Goal: Information Seeking & Learning: Learn about a topic

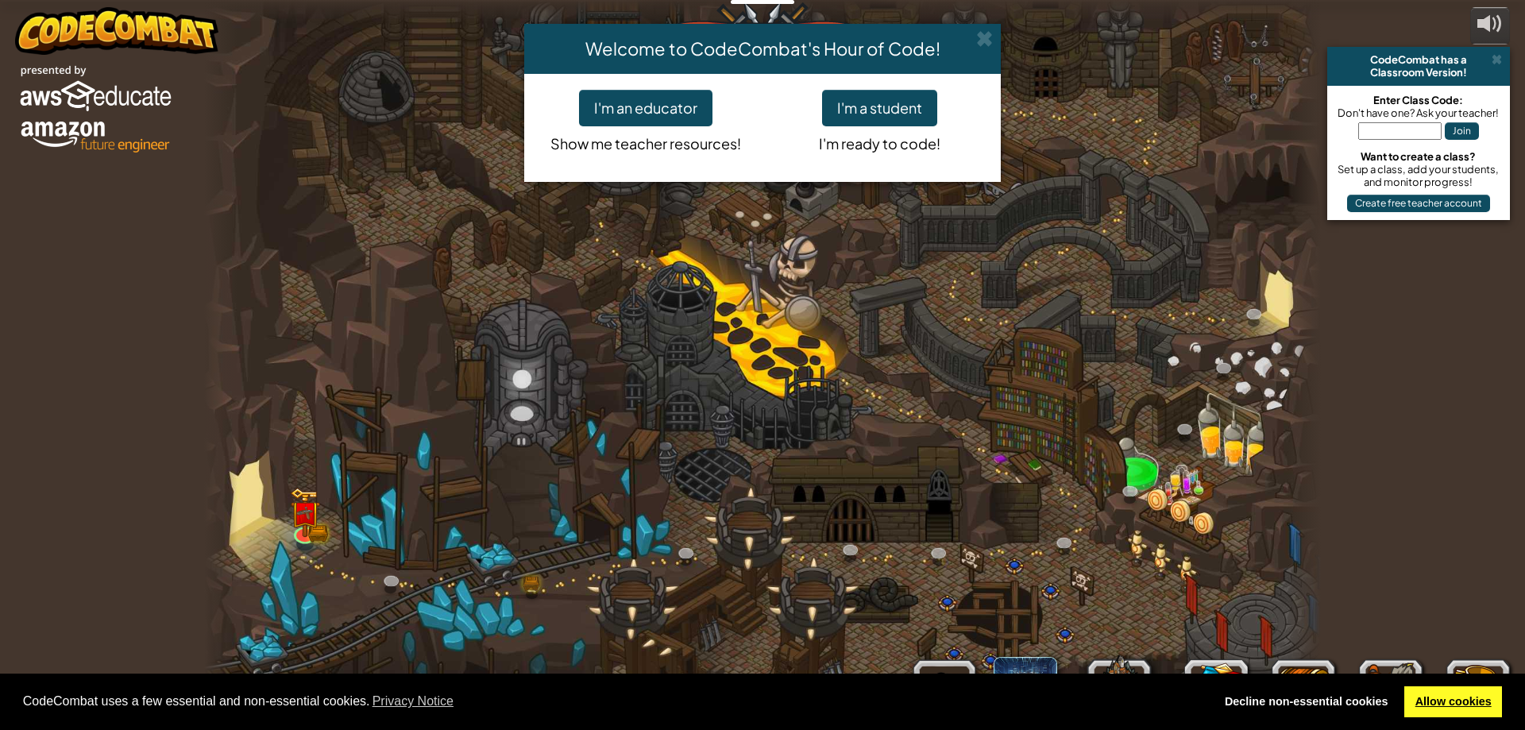
click at [1429, 693] on link "Allow cookies" at bounding box center [1454, 702] width 98 height 32
click at [880, 118] on button "I'm a student" at bounding box center [879, 108] width 115 height 37
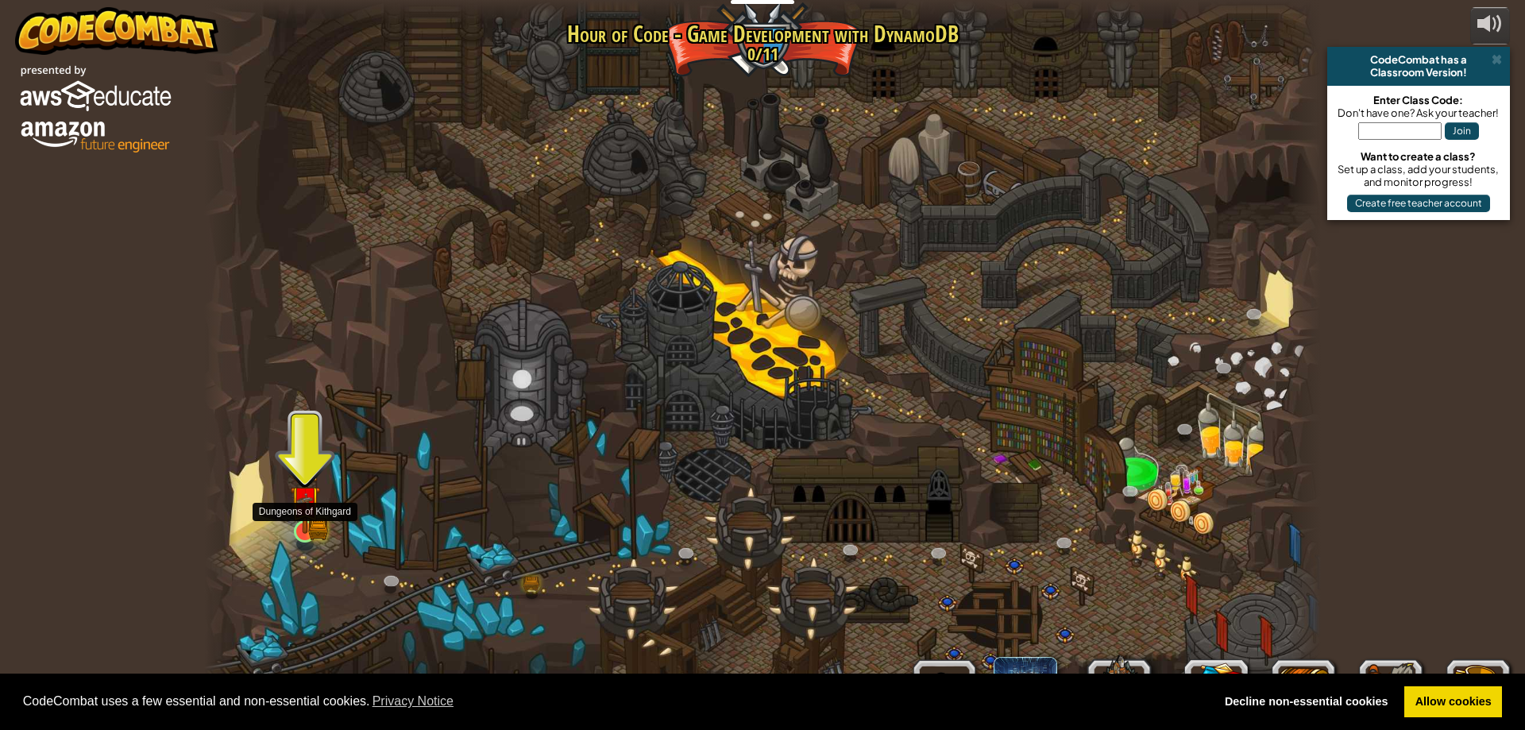
click at [305, 524] on img at bounding box center [305, 501] width 30 height 66
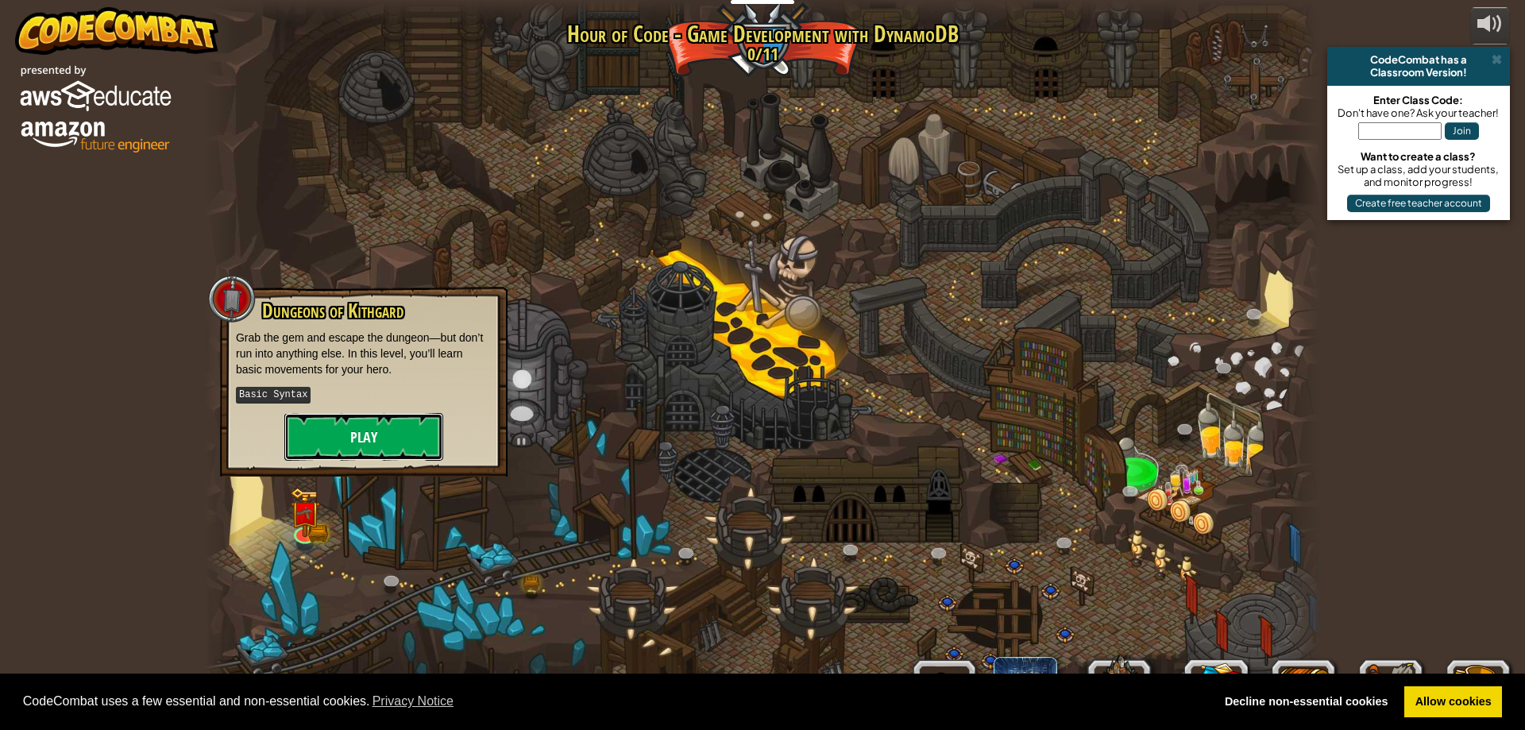
click at [375, 432] on button "Play" at bounding box center [363, 437] width 159 height 48
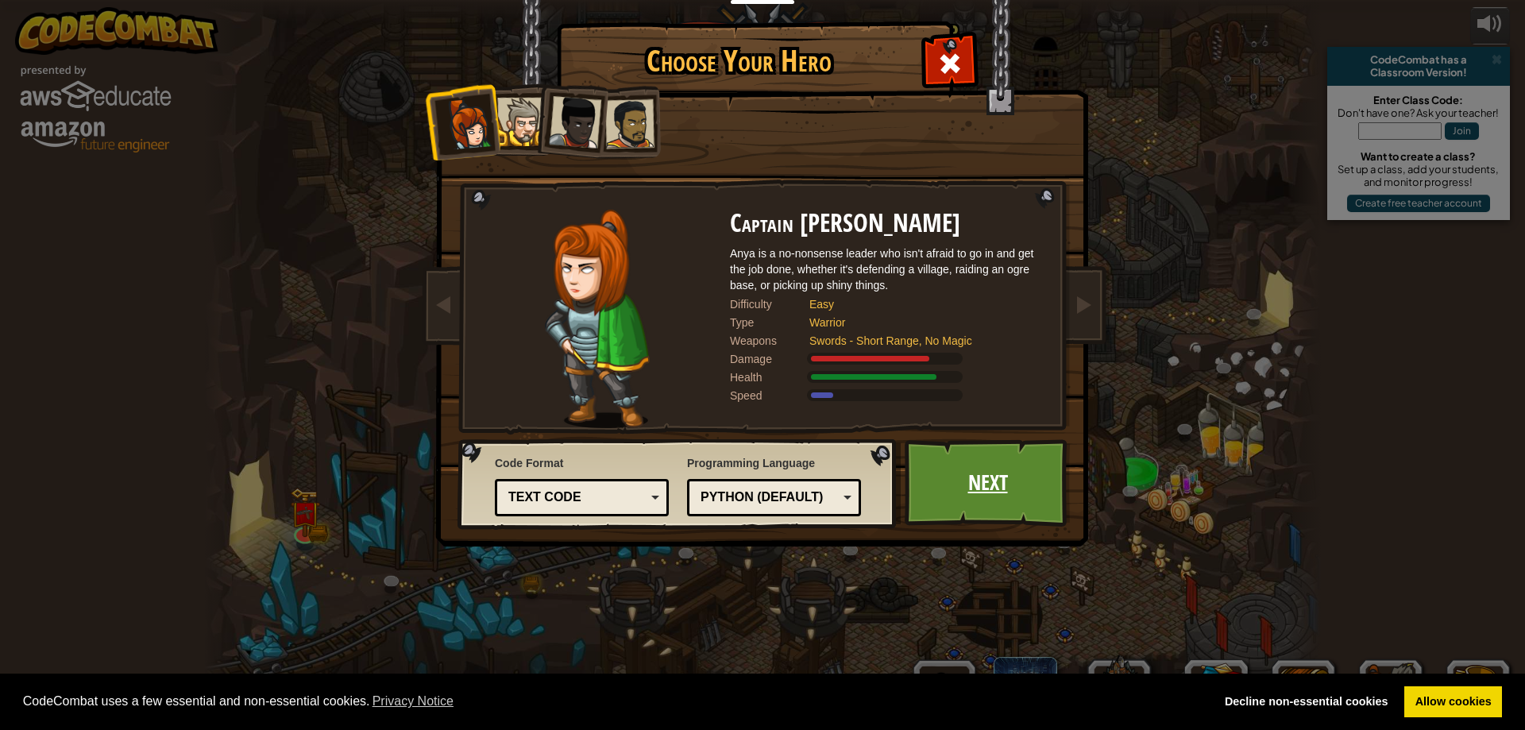
click at [996, 473] on link "Next" at bounding box center [988, 482] width 166 height 87
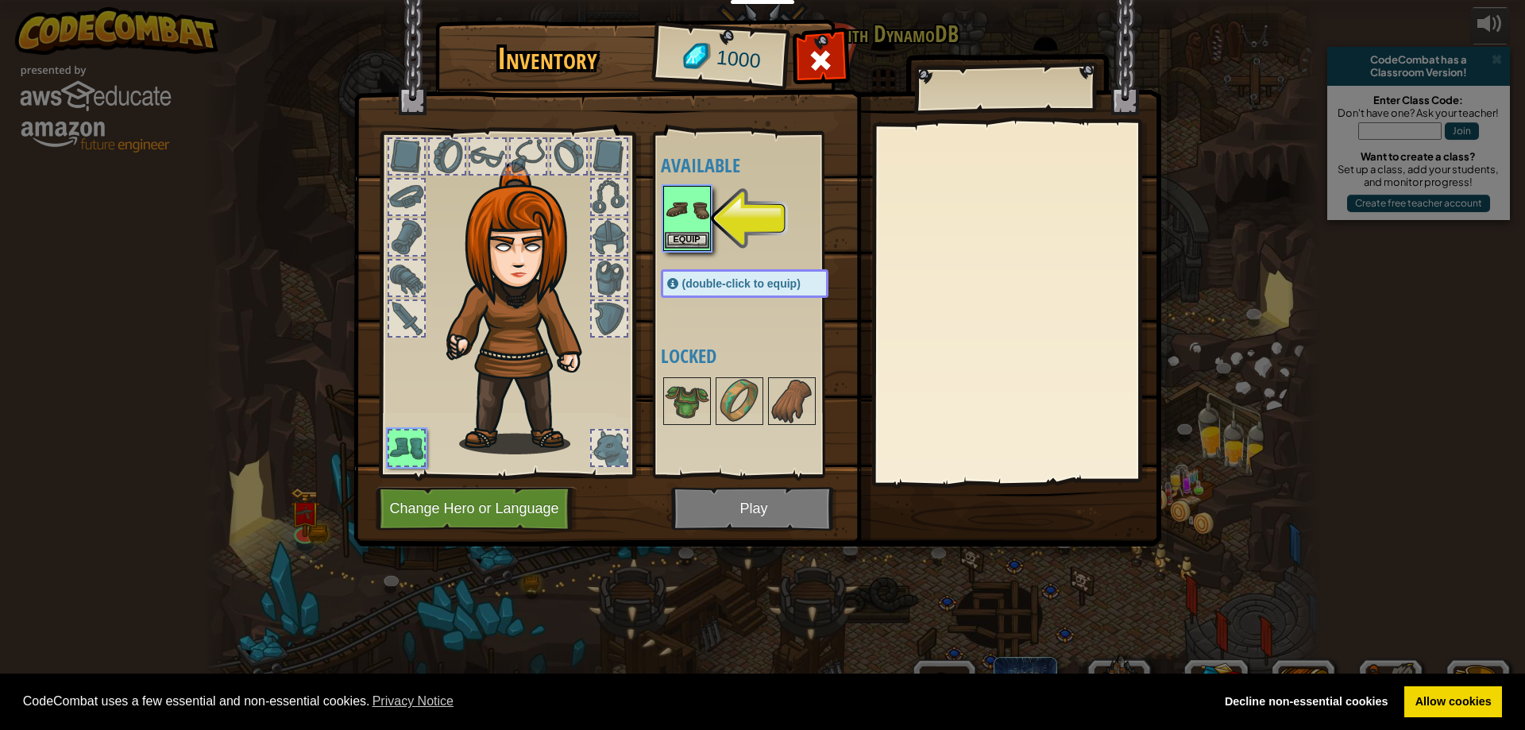
click at [680, 217] on img at bounding box center [687, 210] width 44 height 44
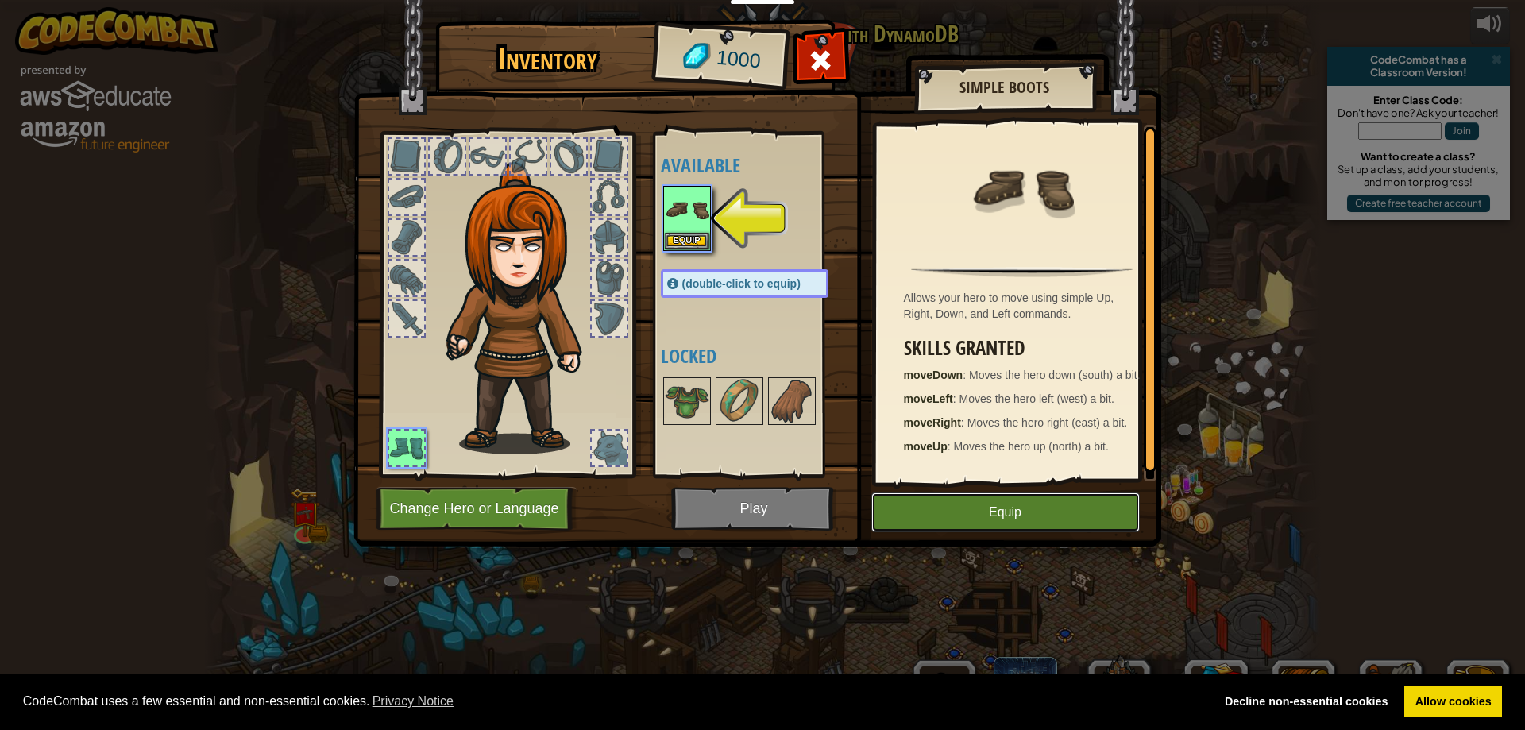
click at [1001, 519] on button "Equip" at bounding box center [1006, 513] width 269 height 40
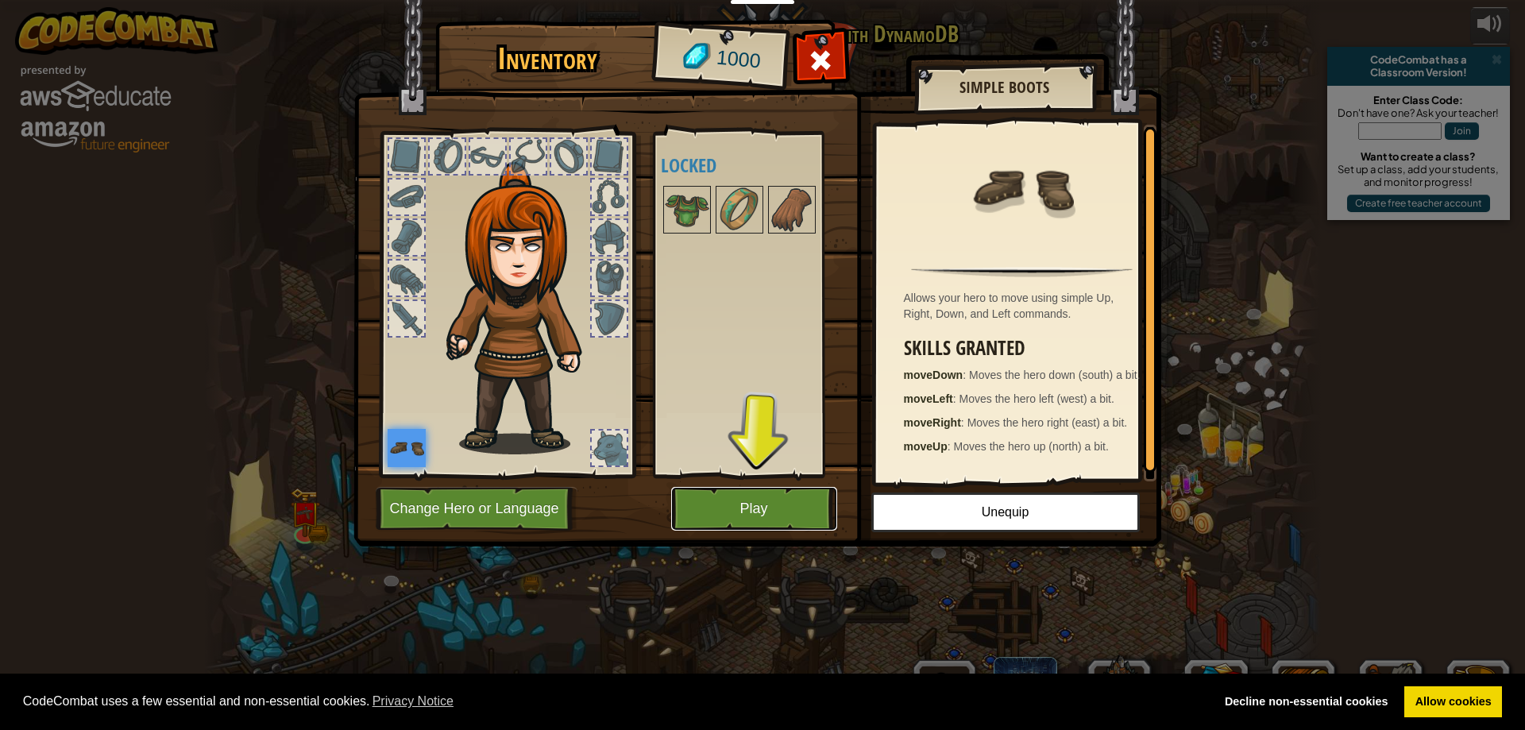
click at [760, 512] on button "Play" at bounding box center [754, 509] width 166 height 44
